Goal: Information Seeking & Learning: Learn about a topic

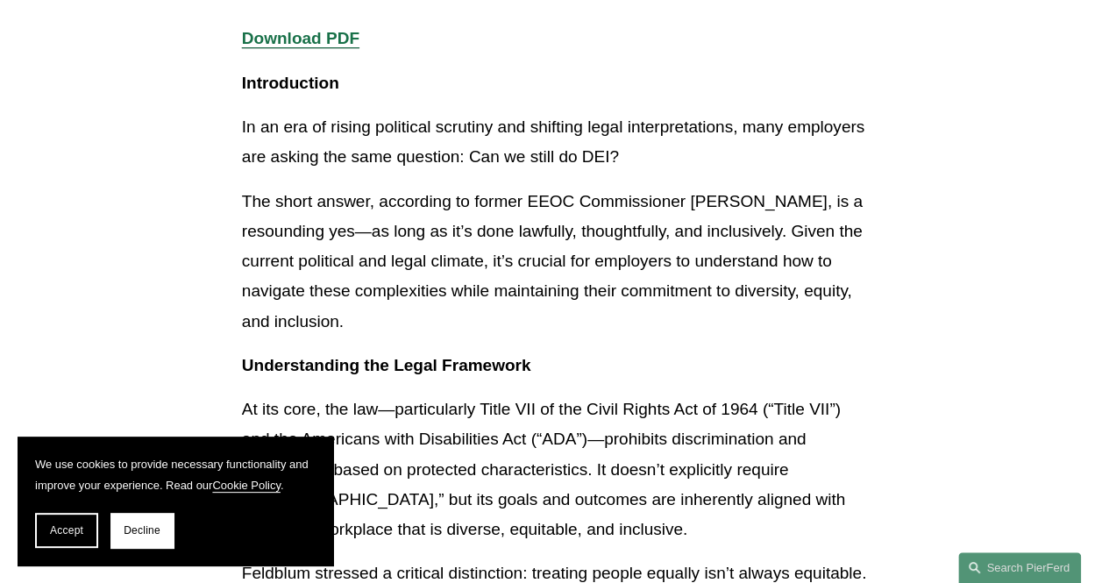
scroll to position [438, 0]
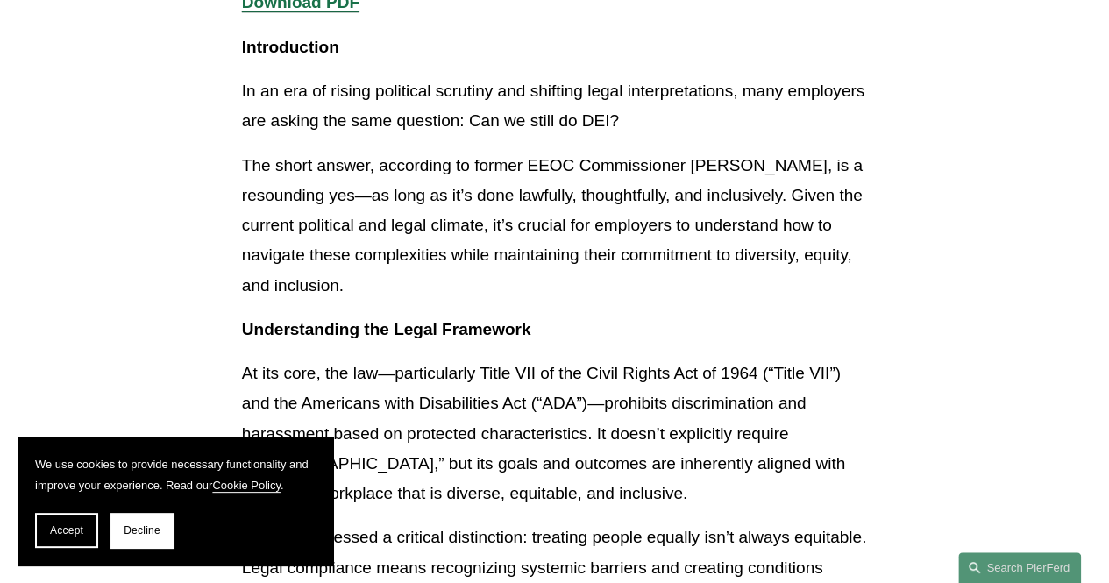
click at [344, 281] on p "The short answer, according to former EEOC Commissioner [PERSON_NAME], is a res…" at bounding box center [554, 226] width 625 height 150
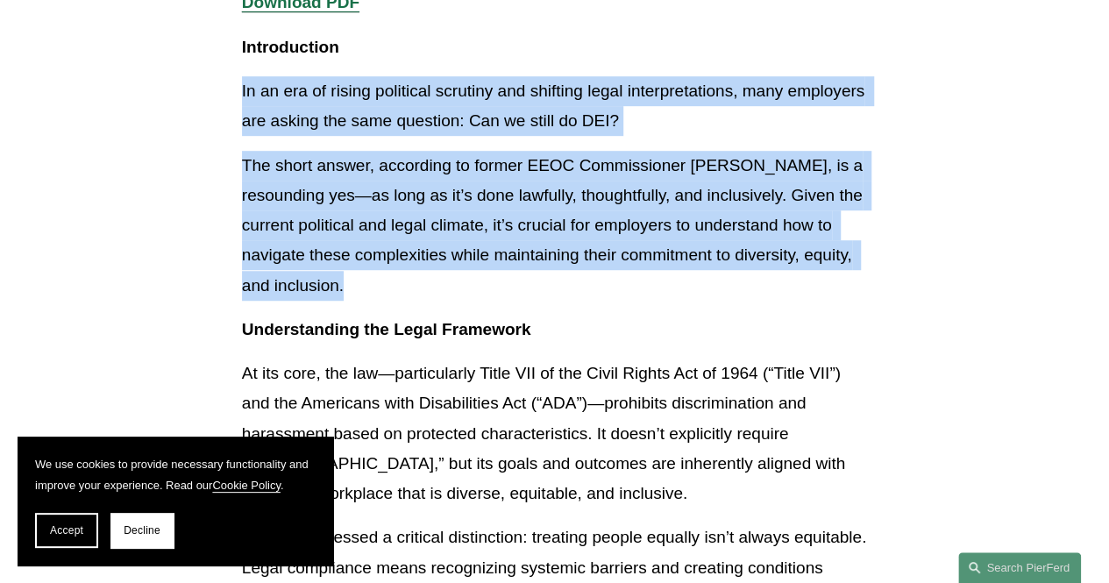
drag, startPoint x: 338, startPoint y: 290, endPoint x: 217, endPoint y: 96, distance: 229.2
copy div "In an era of rising political scrutiny and shifting legal interpretations, many…"
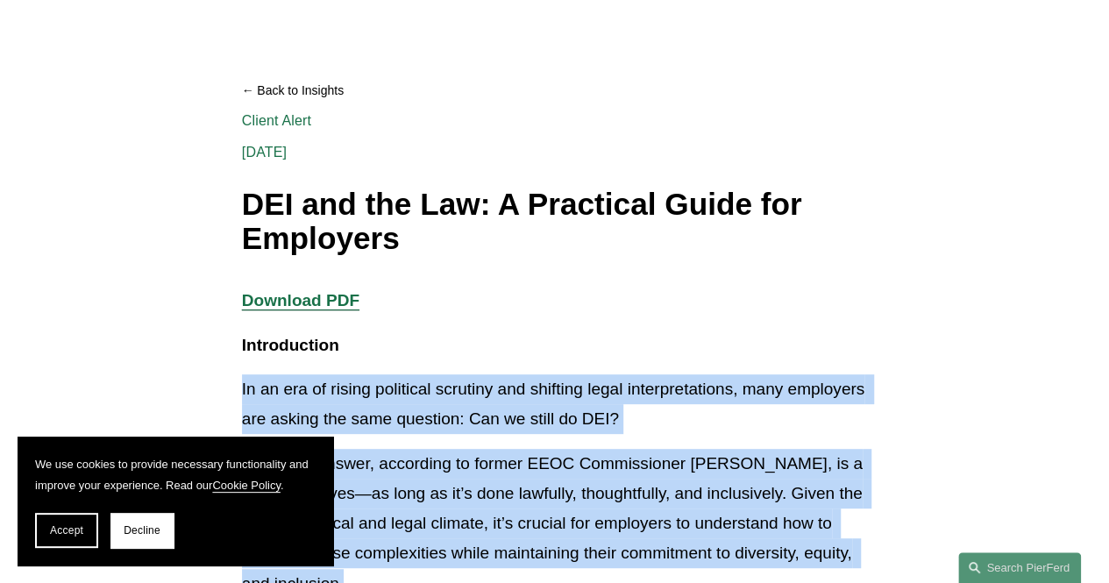
scroll to position [0, 0]
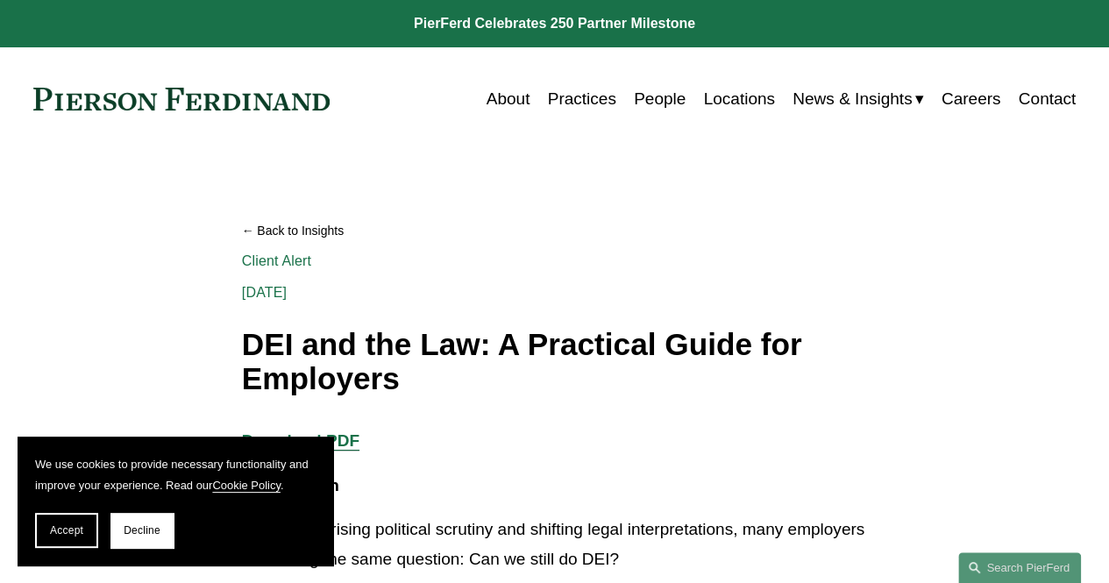
click at [605, 357] on h1 "DEI and the Law: A Practical Guide for Employers" at bounding box center [554, 362] width 625 height 68
click at [154, 536] on span "Decline" at bounding box center [142, 530] width 37 height 12
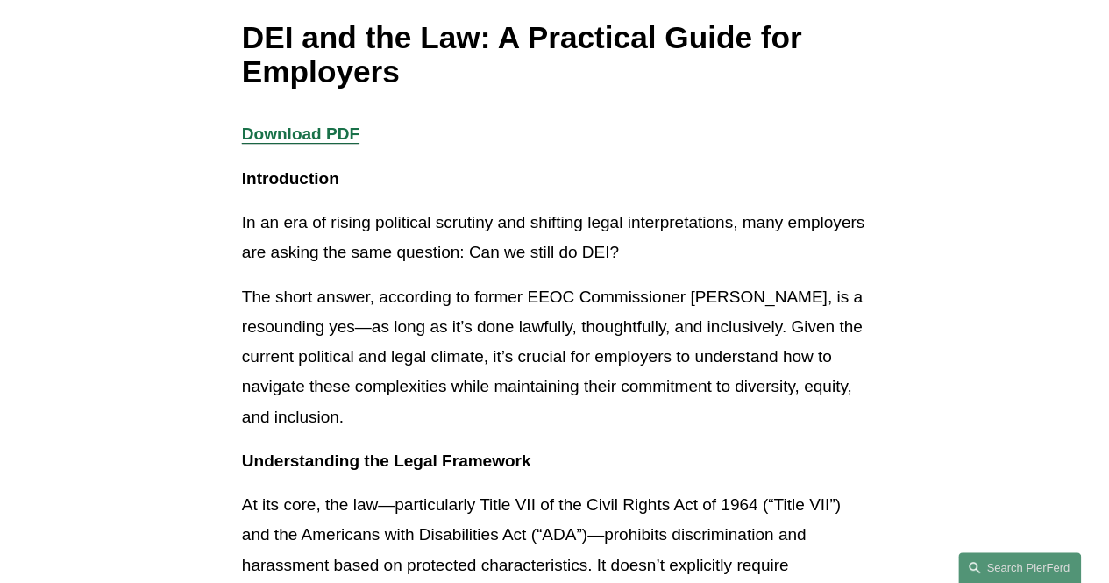
scroll to position [351, 0]
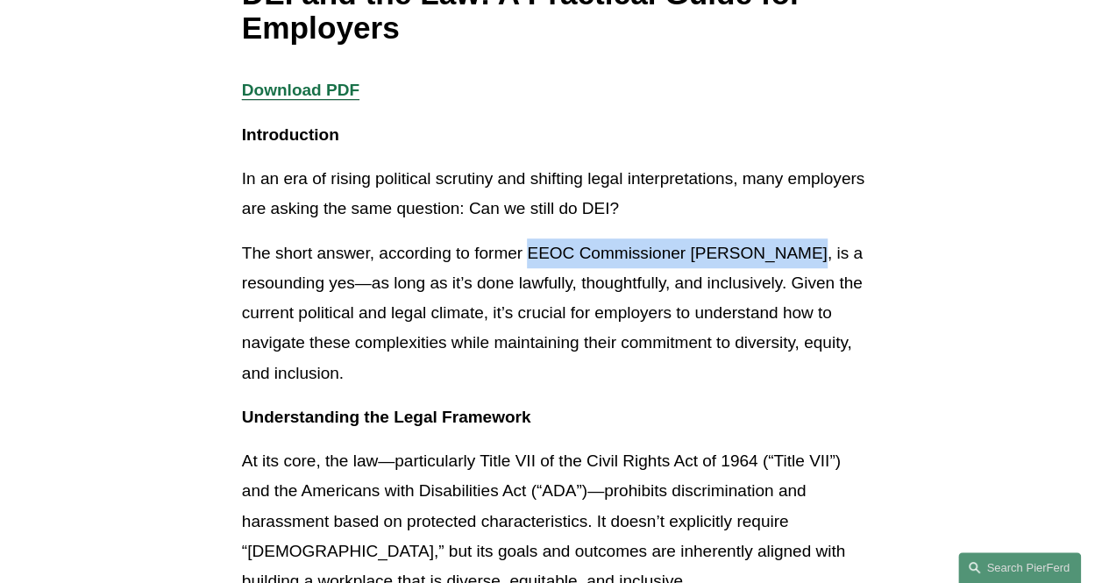
drag, startPoint x: 527, startPoint y: 246, endPoint x: 784, endPoint y: 258, distance: 257.2
click at [789, 257] on p "The short answer, according to former EEOC Commissioner [PERSON_NAME], is a res…" at bounding box center [554, 314] width 625 height 150
click at [730, 265] on p "The short answer, according to former EEOC Commissioner [PERSON_NAME], is a res…" at bounding box center [554, 314] width 625 height 150
drag, startPoint x: 698, startPoint y: 254, endPoint x: 799, endPoint y: 253, distance: 100.8
click at [799, 253] on p "The short answer, according to former EEOC Commissioner [PERSON_NAME], is a res…" at bounding box center [554, 314] width 625 height 150
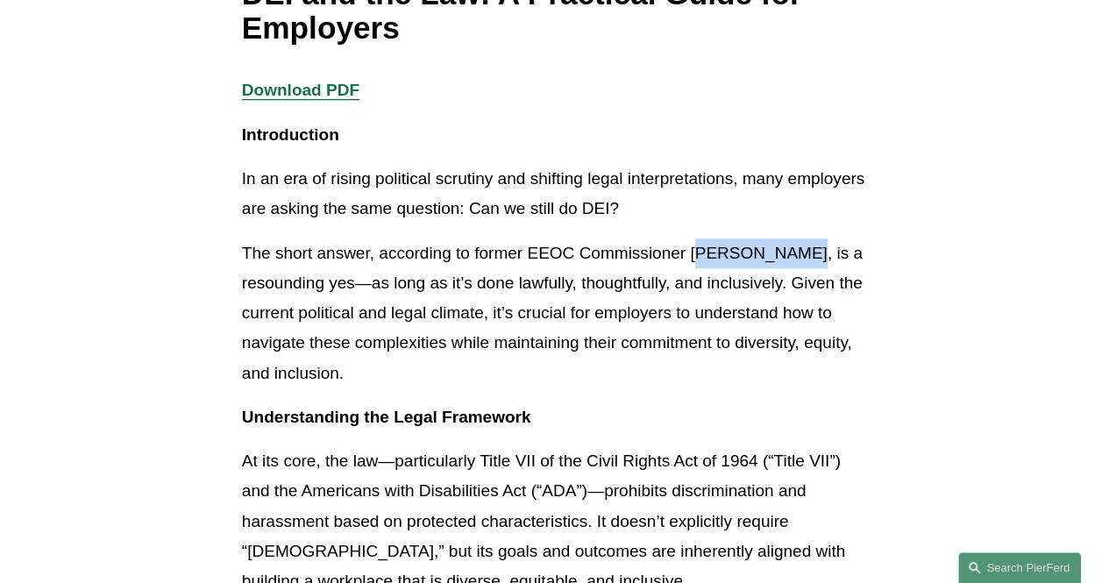
click at [724, 257] on p "The short answer, according to former EEOC Commissioner [PERSON_NAME], is a res…" at bounding box center [554, 314] width 625 height 150
drag, startPoint x: 696, startPoint y: 253, endPoint x: 800, endPoint y: 253, distance: 103.5
click at [800, 253] on p "The short answer, according to former EEOC Commissioner [PERSON_NAME], is a res…" at bounding box center [554, 314] width 625 height 150
copy p "[PERSON_NAME]"
